Goal: Task Accomplishment & Management: Complete application form

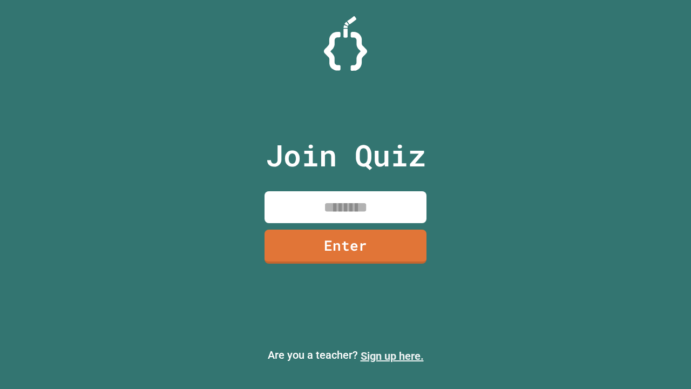
click at [392, 356] on link "Sign up here." at bounding box center [392, 355] width 63 height 13
